Goal: Find specific page/section: Find specific page/section

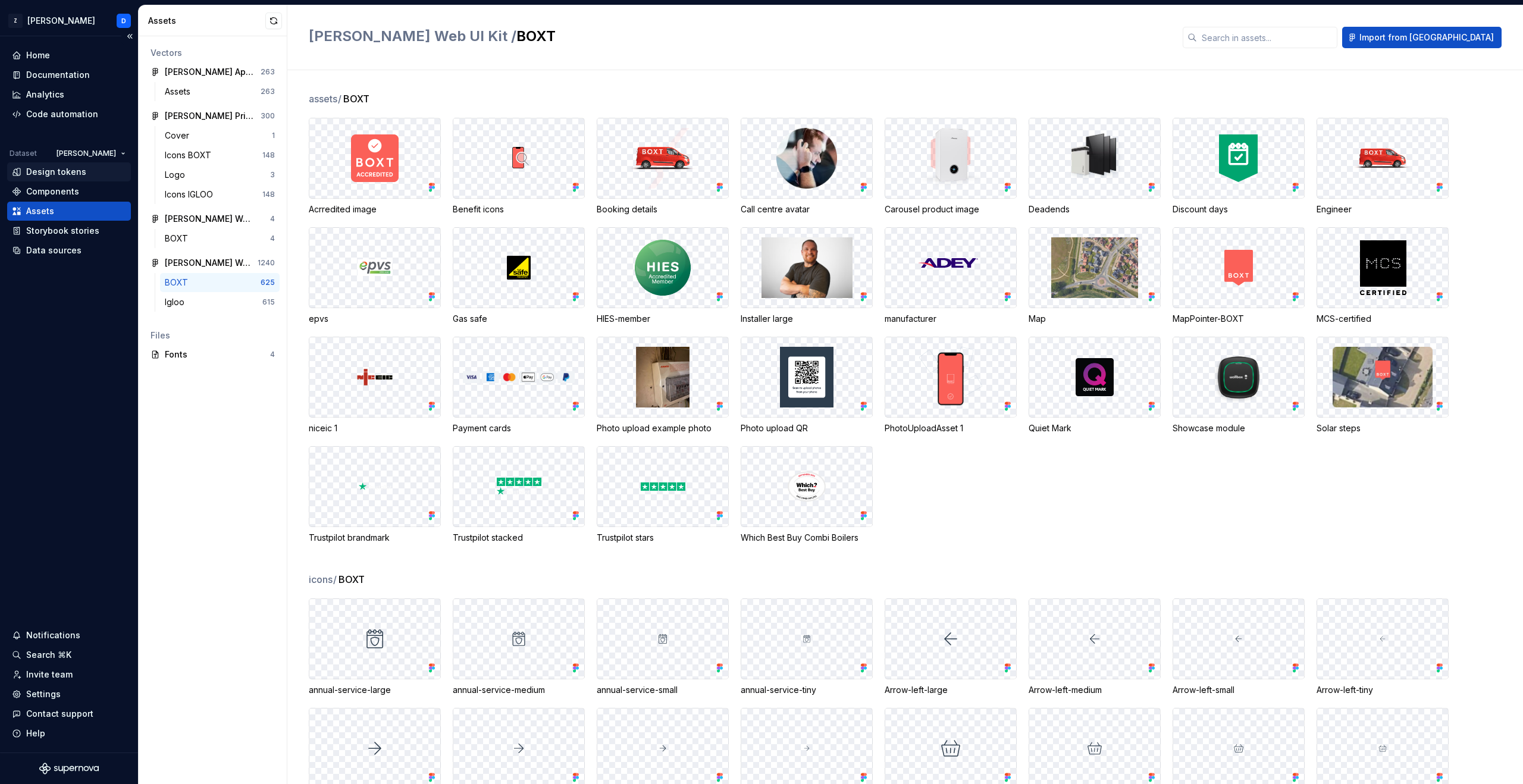
click at [62, 174] on div "Design tokens" at bounding box center [56, 172] width 60 height 12
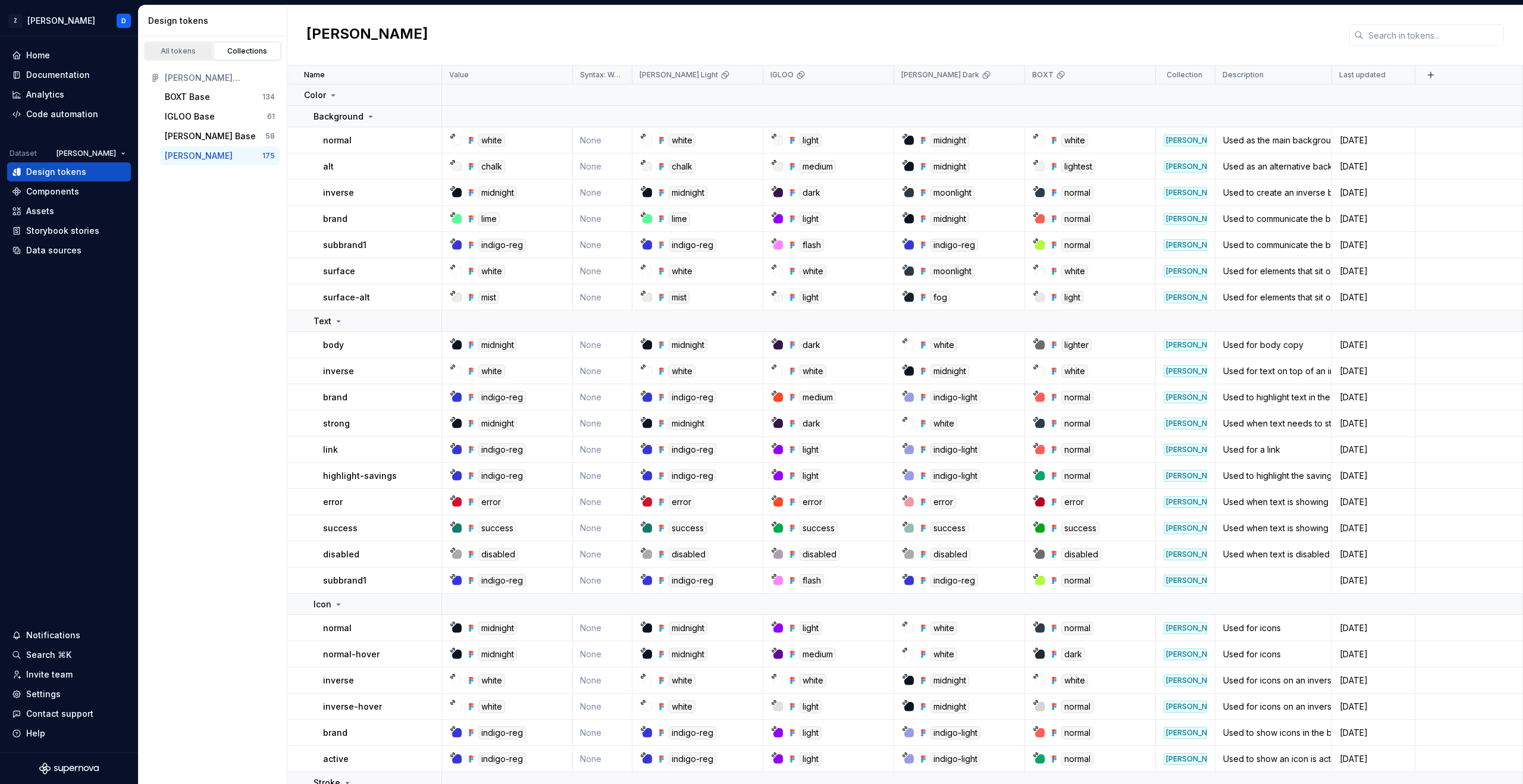
click at [177, 51] on div "All tokens" at bounding box center [178, 51] width 59 height 10
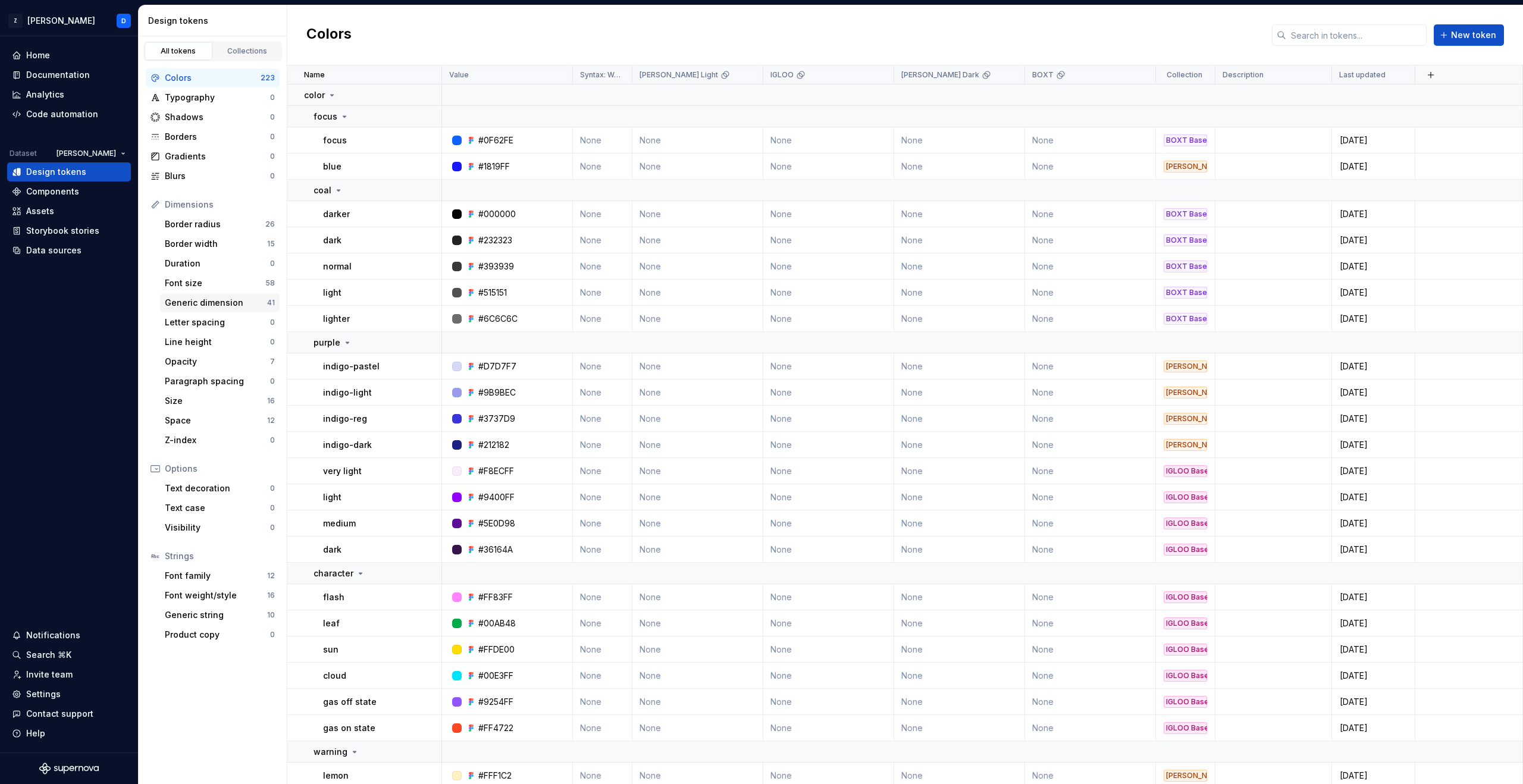
click at [212, 302] on div "Generic dimension" at bounding box center [216, 302] width 102 height 12
